Goal: Transaction & Acquisition: Download file/media

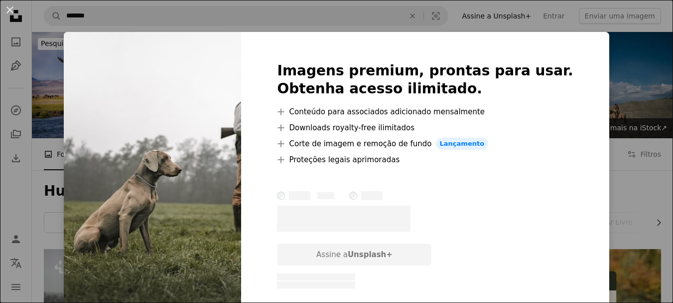
scroll to position [199, 0]
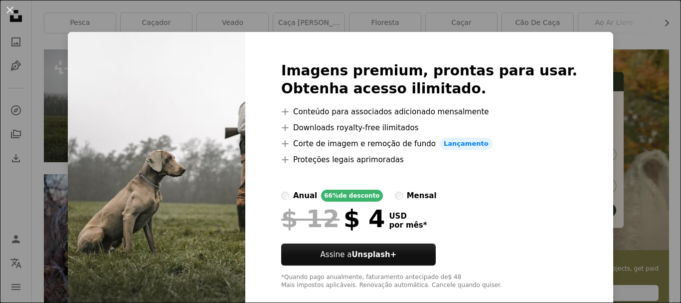
drag, startPoint x: 600, startPoint y: 110, endPoint x: 600, endPoint y: 104, distance: 6.0
click at [600, 110] on div "An X shape Imagens premium, prontas para usar. Obtenha acesso ilimitado. A plus…" at bounding box center [340, 151] width 681 height 303
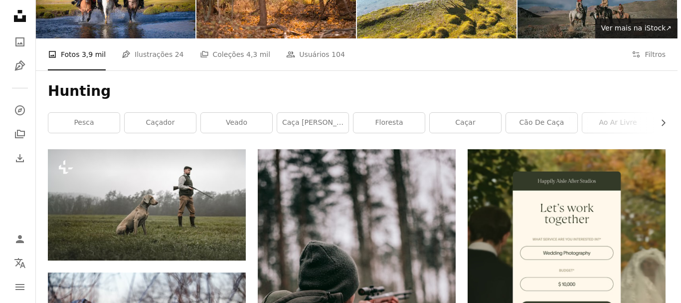
scroll to position [249, 0]
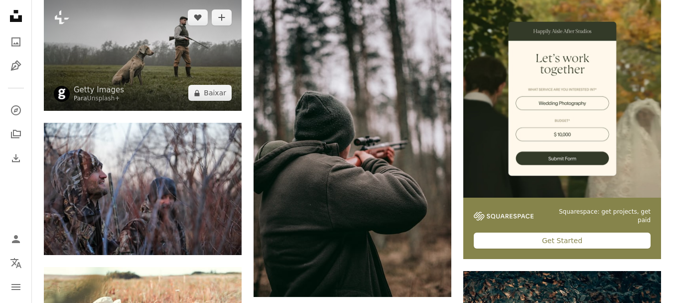
click at [143, 41] on img at bounding box center [143, 55] width 198 height 111
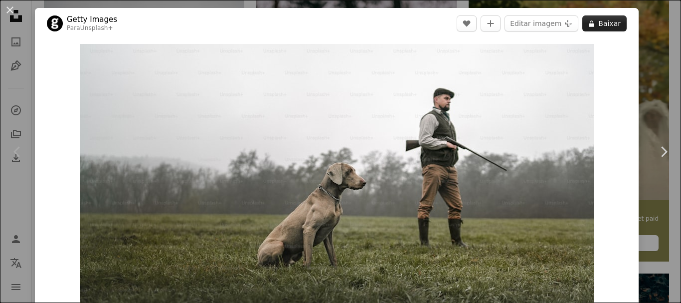
click at [591, 29] on button "A lock Baixar" at bounding box center [604, 23] width 44 height 16
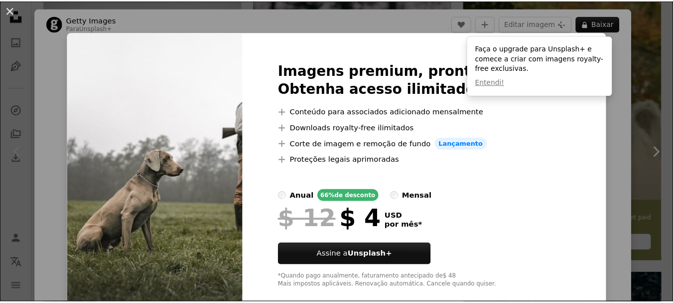
scroll to position [17, 0]
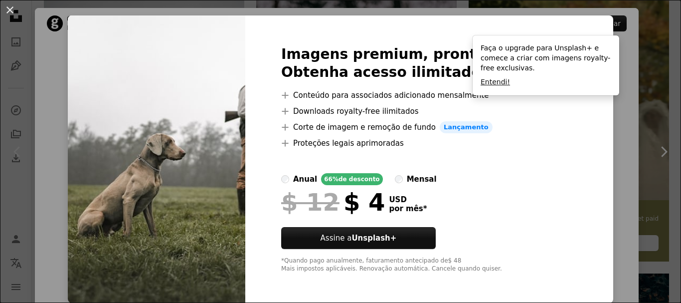
click at [491, 84] on button "Entendi!" at bounding box center [495, 82] width 29 height 10
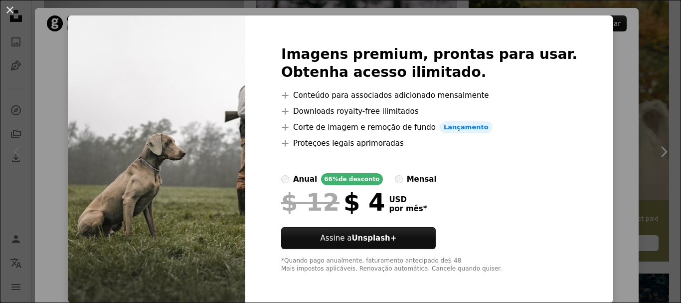
click at [640, 76] on div "An X shape Imagens premium, prontas para usar. Obtenha acesso ilimitado. A plus…" at bounding box center [340, 151] width 681 height 303
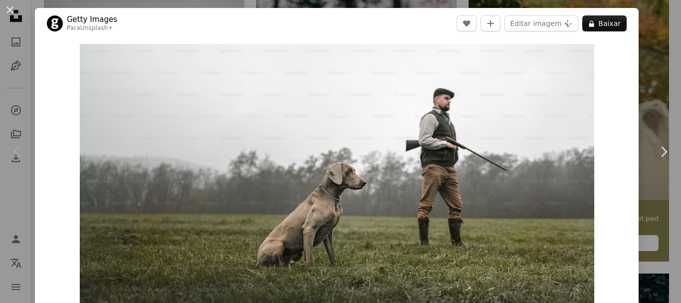
click at [649, 88] on div "An X shape Chevron left Chevron right Getty Images Para Unsplash+ A heart A plu…" at bounding box center [340, 151] width 681 height 303
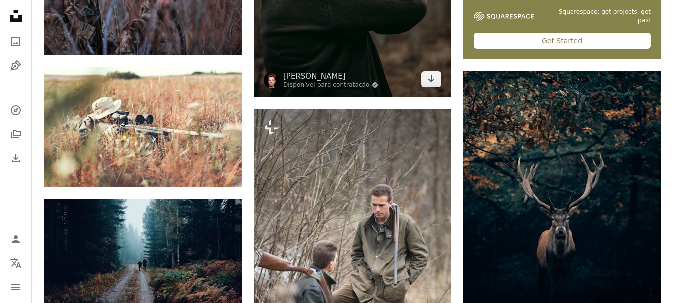
scroll to position [349, 0]
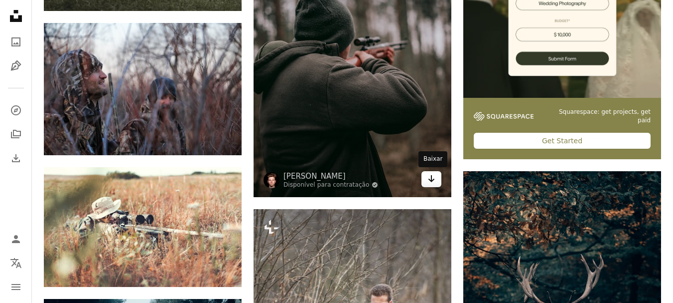
click at [436, 185] on link "Arrow pointing down" at bounding box center [432, 179] width 20 height 16
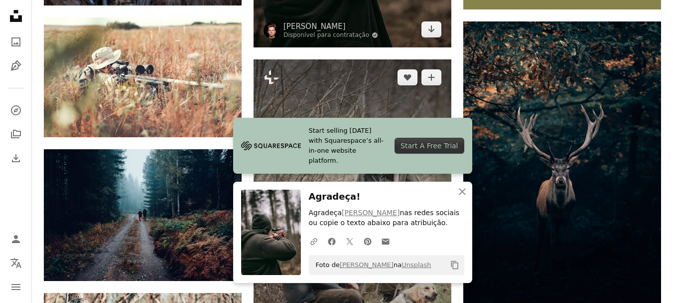
scroll to position [648, 0]
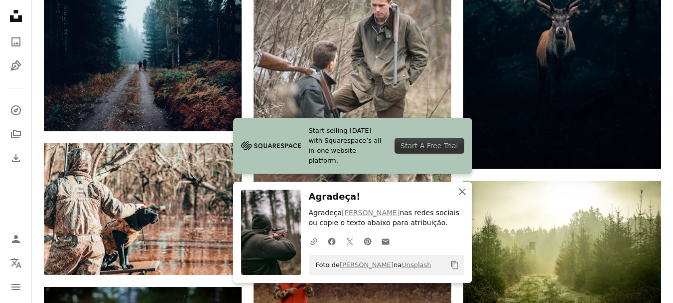
click at [460, 194] on icon "button" at bounding box center [462, 191] width 7 height 7
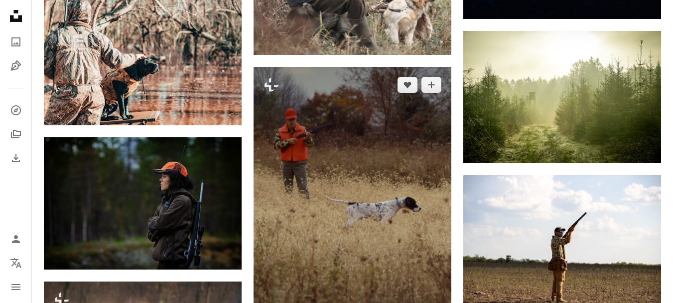
scroll to position [897, 0]
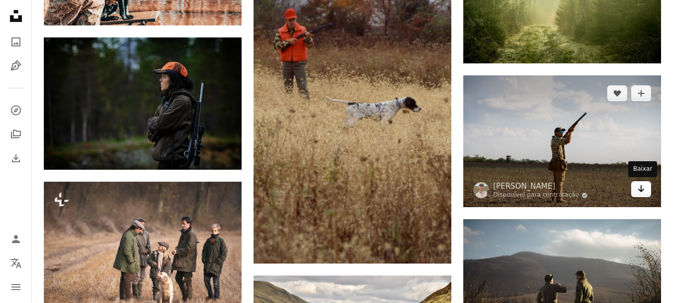
click at [642, 191] on icon "Baixar" at bounding box center [642, 188] width 6 height 7
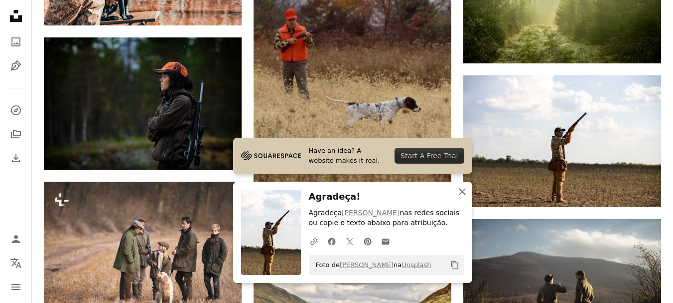
click at [467, 191] on icon "An X shape" at bounding box center [463, 191] width 12 height 12
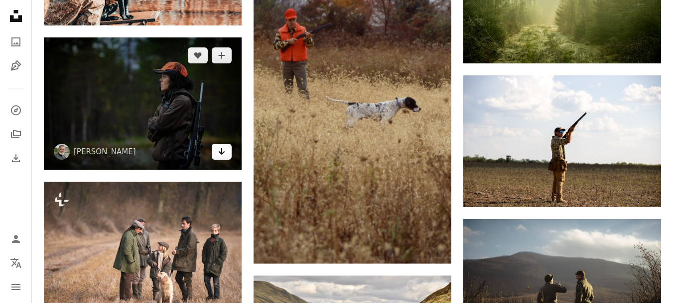
click at [217, 153] on link "Arrow pointing down" at bounding box center [222, 152] width 20 height 16
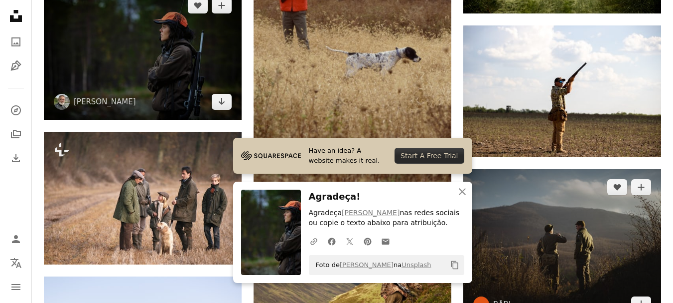
scroll to position [1047, 0]
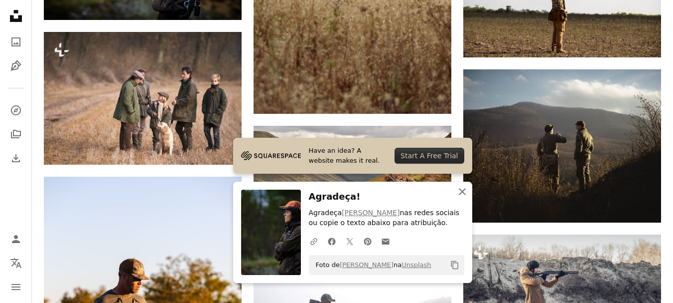
click at [463, 194] on icon "An X shape" at bounding box center [463, 191] width 12 height 12
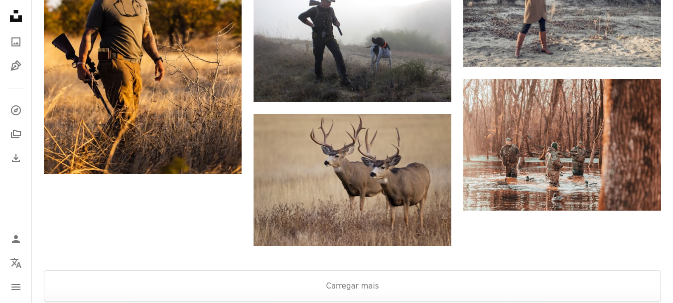
scroll to position [1396, 0]
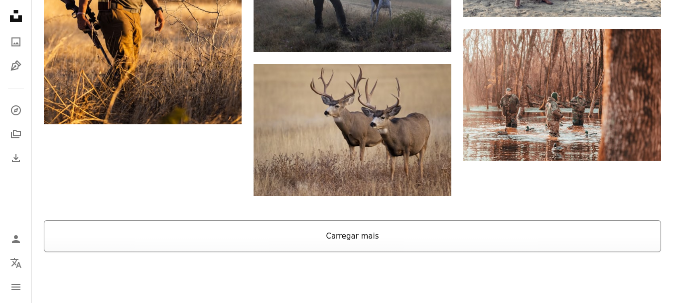
click at [424, 234] on button "Carregar mais" at bounding box center [353, 236] width 618 height 32
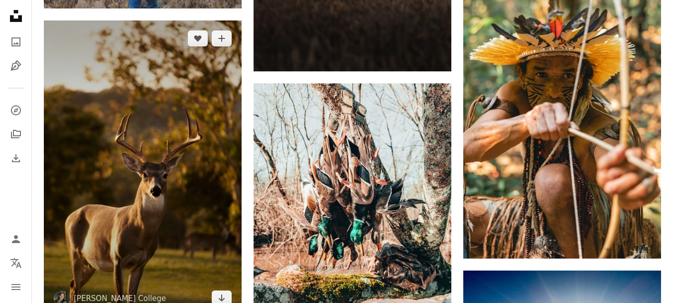
scroll to position [2044, 0]
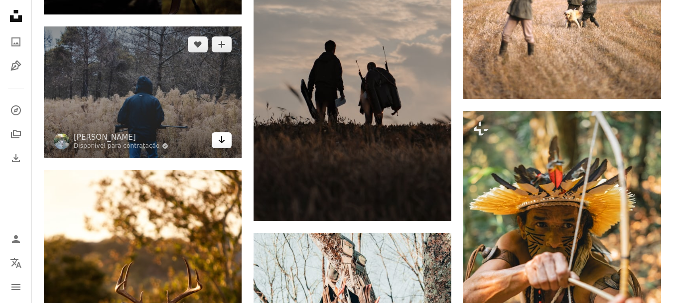
click at [221, 139] on icon "Arrow pointing down" at bounding box center [222, 140] width 8 height 12
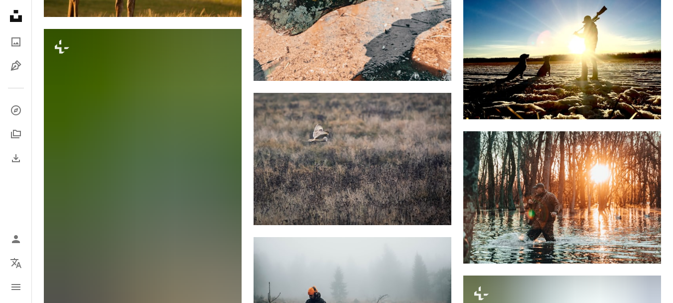
scroll to position [2443, 0]
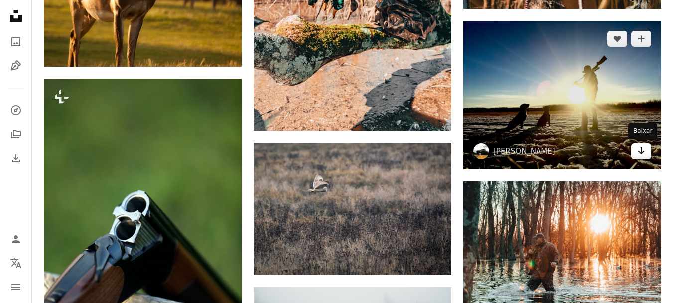
click at [638, 154] on icon "Arrow pointing down" at bounding box center [642, 151] width 8 height 12
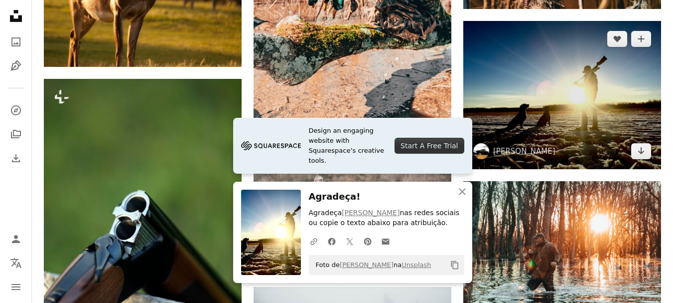
click at [579, 112] on img at bounding box center [563, 95] width 198 height 149
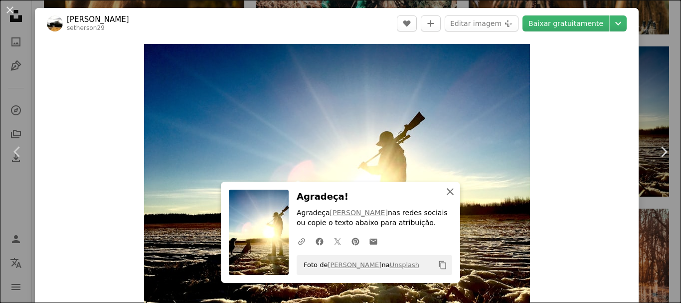
click at [450, 192] on icon "An X shape" at bounding box center [450, 191] width 12 height 12
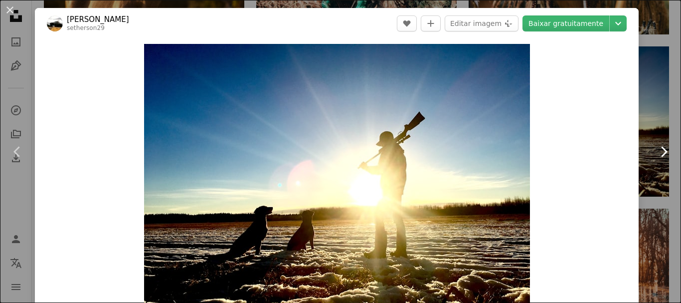
click at [662, 113] on link "Chevron right" at bounding box center [663, 152] width 35 height 96
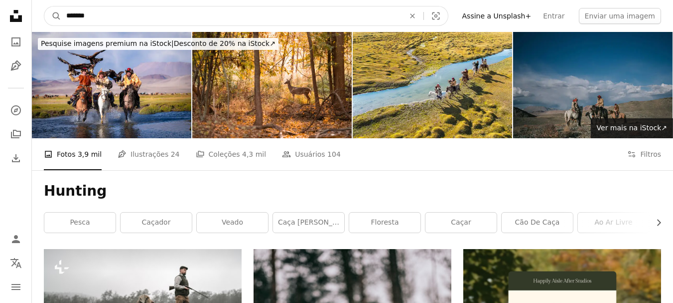
click at [205, 22] on input "*******" at bounding box center [231, 15] width 340 height 19
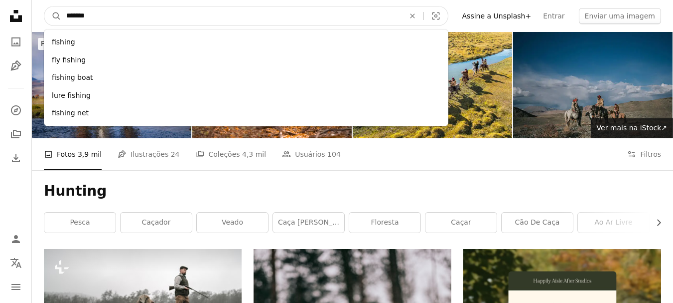
type input "*******"
click at [44, 6] on button "A magnifying glass" at bounding box center [52, 15] width 17 height 19
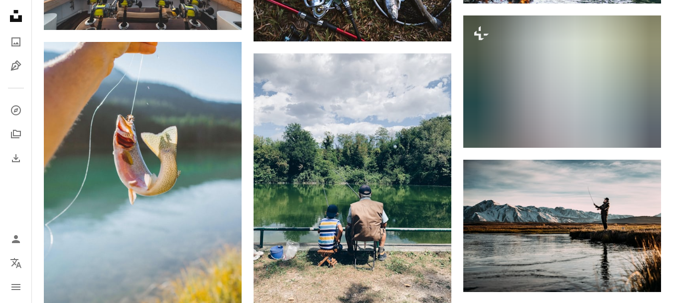
scroll to position [698, 0]
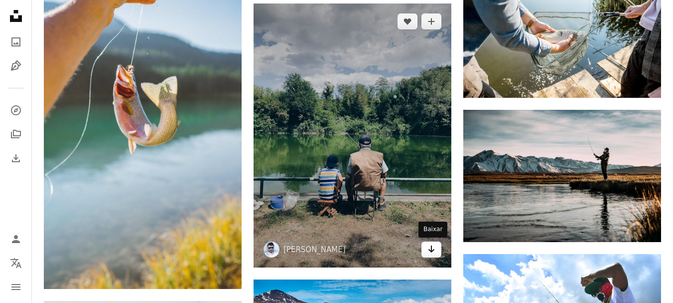
click at [427, 253] on link "Arrow pointing down" at bounding box center [432, 249] width 20 height 16
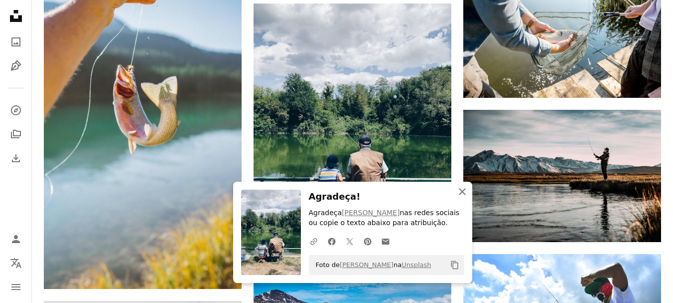
click at [462, 190] on icon "button" at bounding box center [462, 191] width 7 height 7
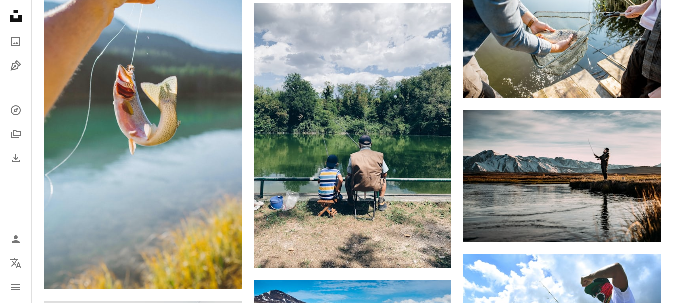
scroll to position [798, 0]
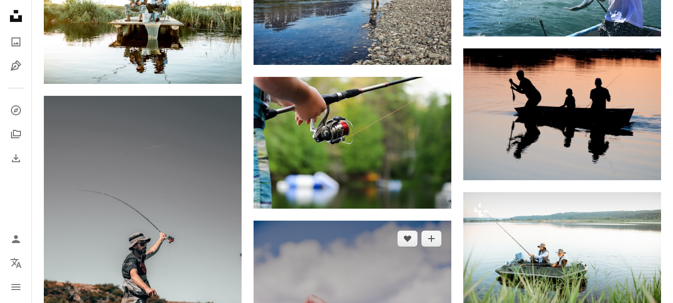
scroll to position [1147, 0]
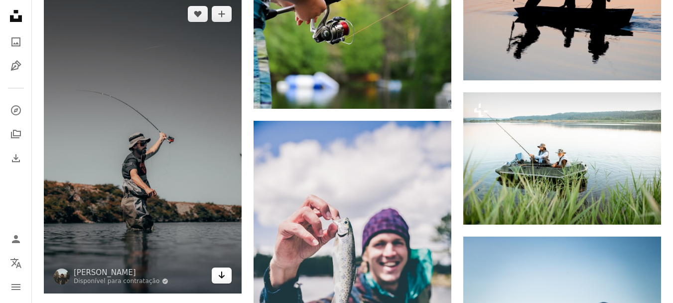
click at [223, 278] on icon "Arrow pointing down" at bounding box center [222, 275] width 8 height 12
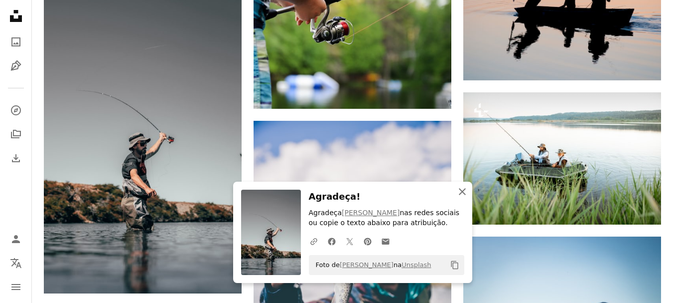
click at [464, 190] on icon "button" at bounding box center [462, 191] width 7 height 7
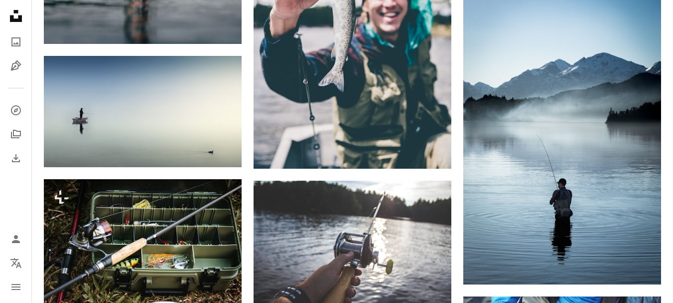
scroll to position [1545, 0]
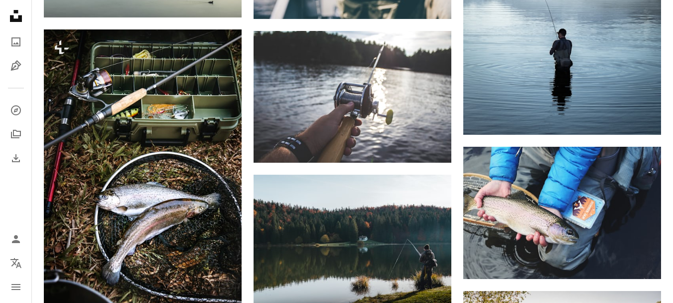
click at [668, 148] on div "Plus sign for Unsplash+ A heart A plus sign Getty Images Para Unsplash+ A lock …" at bounding box center [353, 113] width 642 height 2820
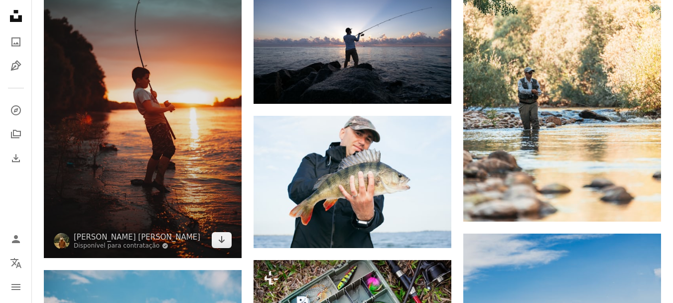
scroll to position [2243, 0]
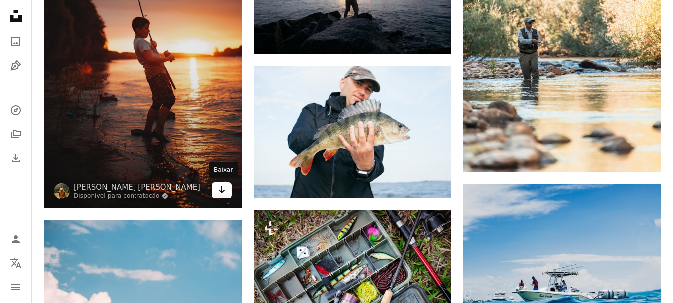
click at [221, 193] on icon "Arrow pointing down" at bounding box center [222, 189] width 8 height 12
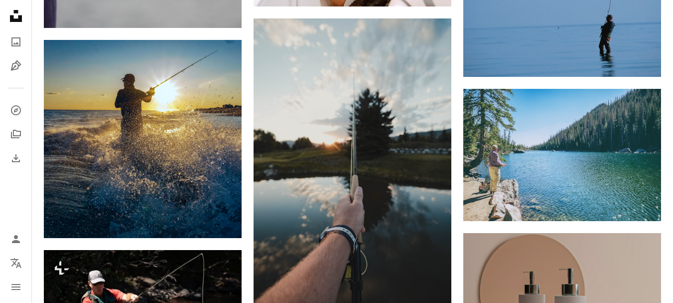
scroll to position [0, 0]
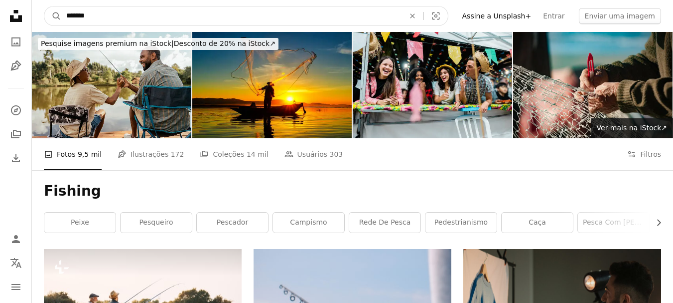
click at [271, 15] on input "*******" at bounding box center [231, 15] width 340 height 19
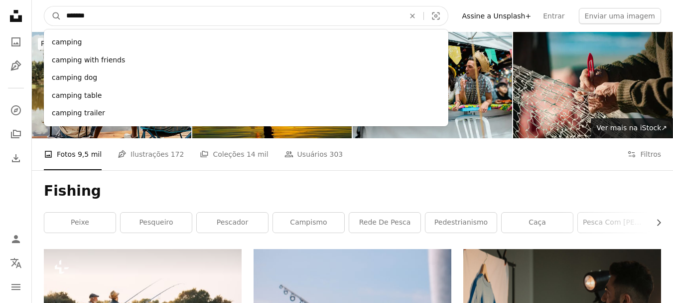
type input "*******"
click at [44, 6] on button "A magnifying glass" at bounding box center [52, 15] width 17 height 19
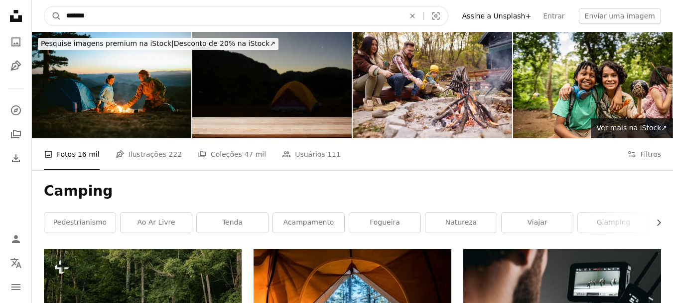
click at [123, 14] on input "*******" at bounding box center [231, 15] width 340 height 19
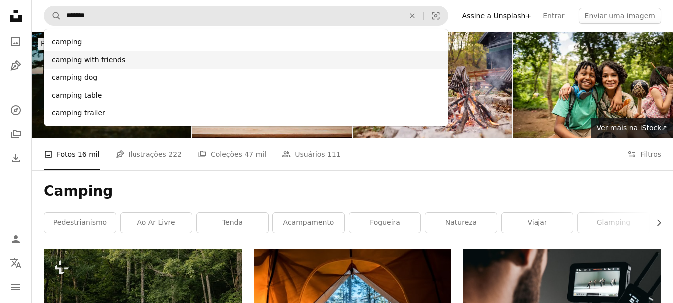
click at [128, 59] on div "camping with friends" at bounding box center [246, 60] width 405 height 18
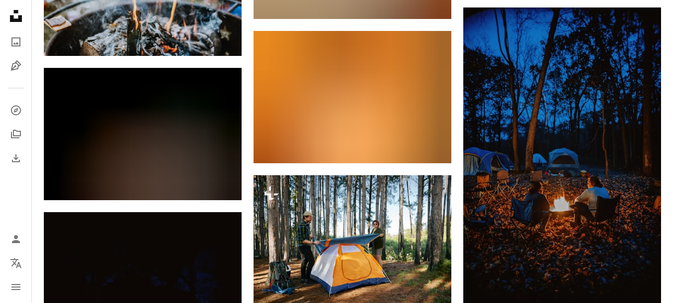
scroll to position [11914, 0]
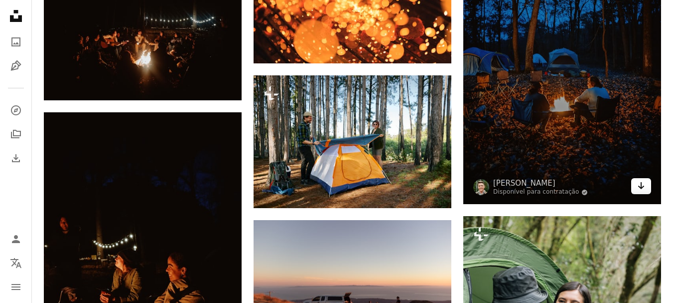
click at [641, 188] on icon "Arrow pointing down" at bounding box center [642, 185] width 8 height 12
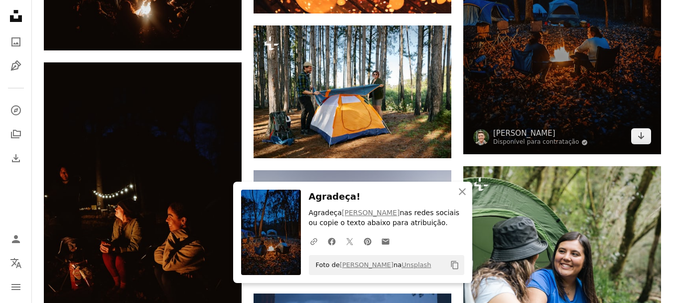
scroll to position [12064, 0]
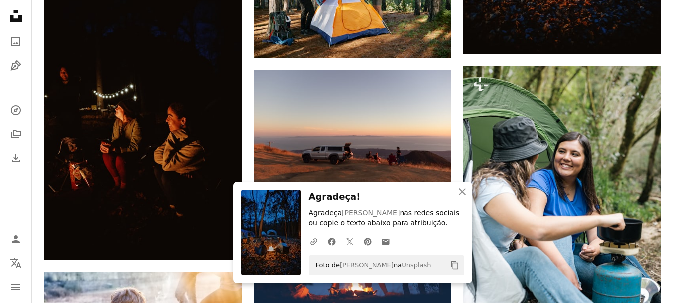
click at [462, 189] on icon "An X shape" at bounding box center [463, 191] width 12 height 12
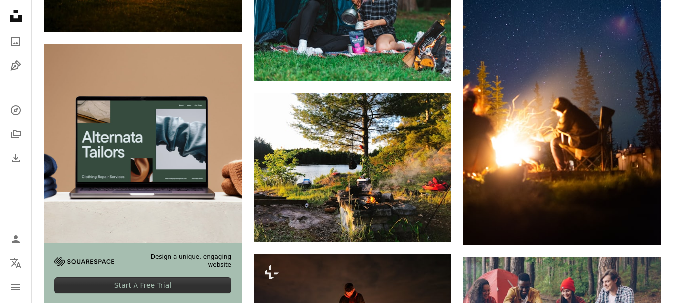
scroll to position [1795, 0]
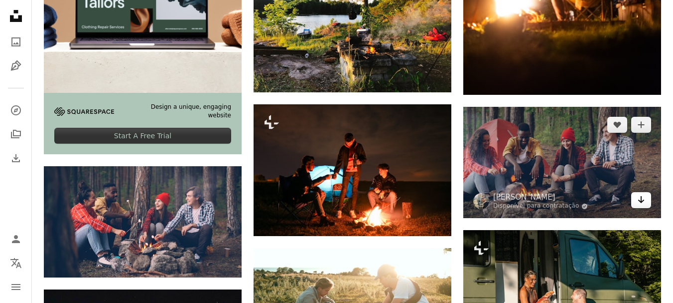
click at [639, 201] on icon "Arrow pointing down" at bounding box center [642, 199] width 8 height 12
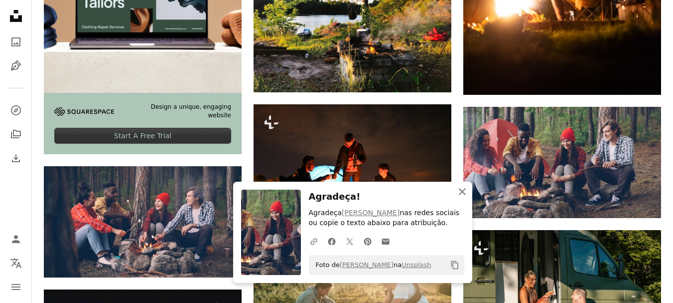
click at [466, 191] on icon "An X shape" at bounding box center [463, 191] width 12 height 12
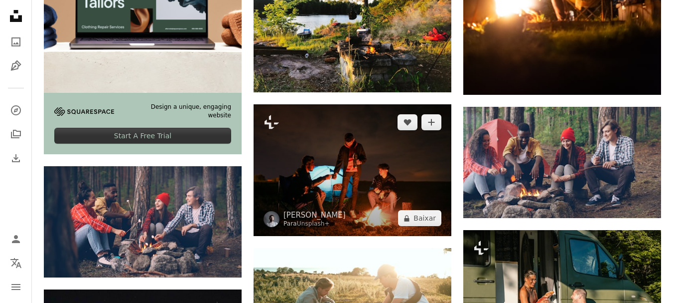
scroll to position [1894, 0]
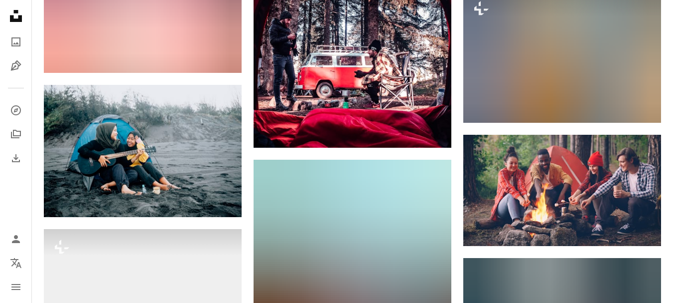
scroll to position [3589, 0]
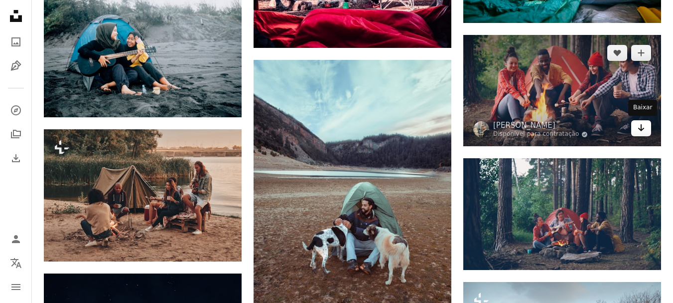
click at [646, 131] on link "Arrow pointing down" at bounding box center [642, 128] width 20 height 16
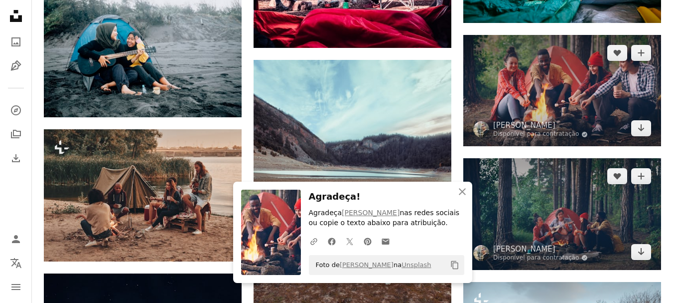
scroll to position [3639, 0]
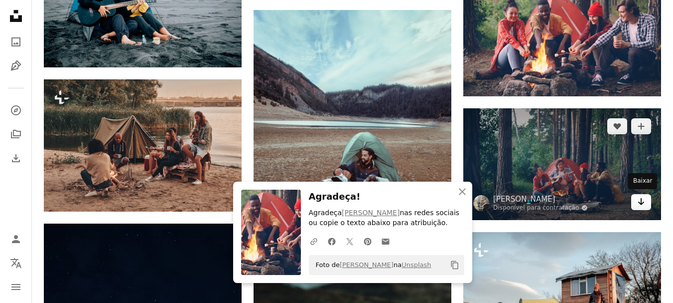
click at [643, 200] on icon "Arrow pointing down" at bounding box center [642, 201] width 8 height 12
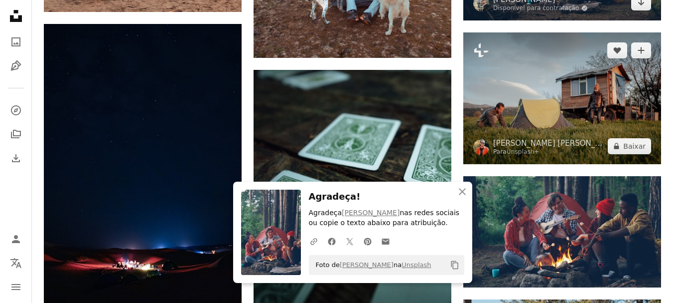
scroll to position [3938, 0]
